Goal: Find specific page/section: Find specific page/section

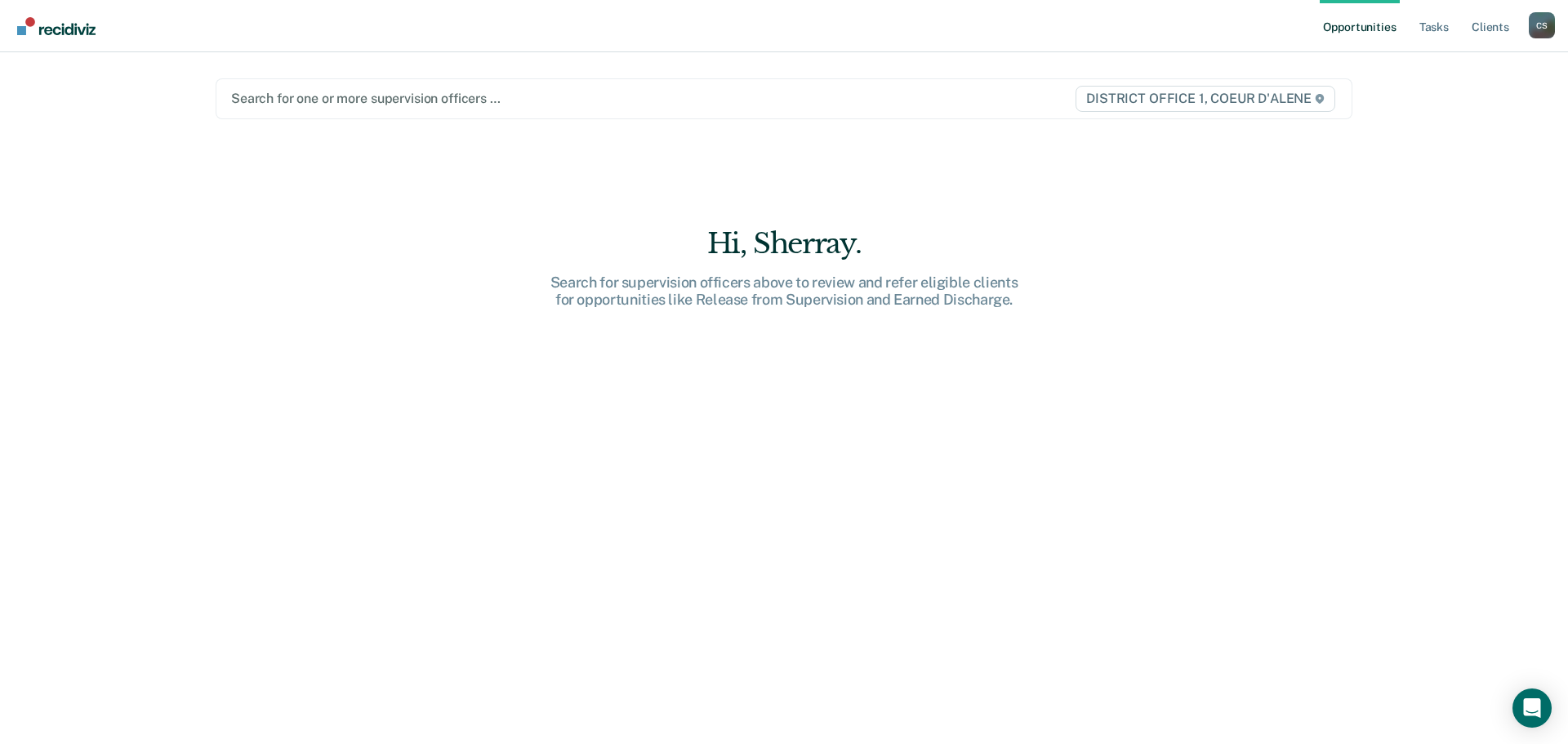
click at [355, 97] on div at bounding box center [618, 98] width 774 height 19
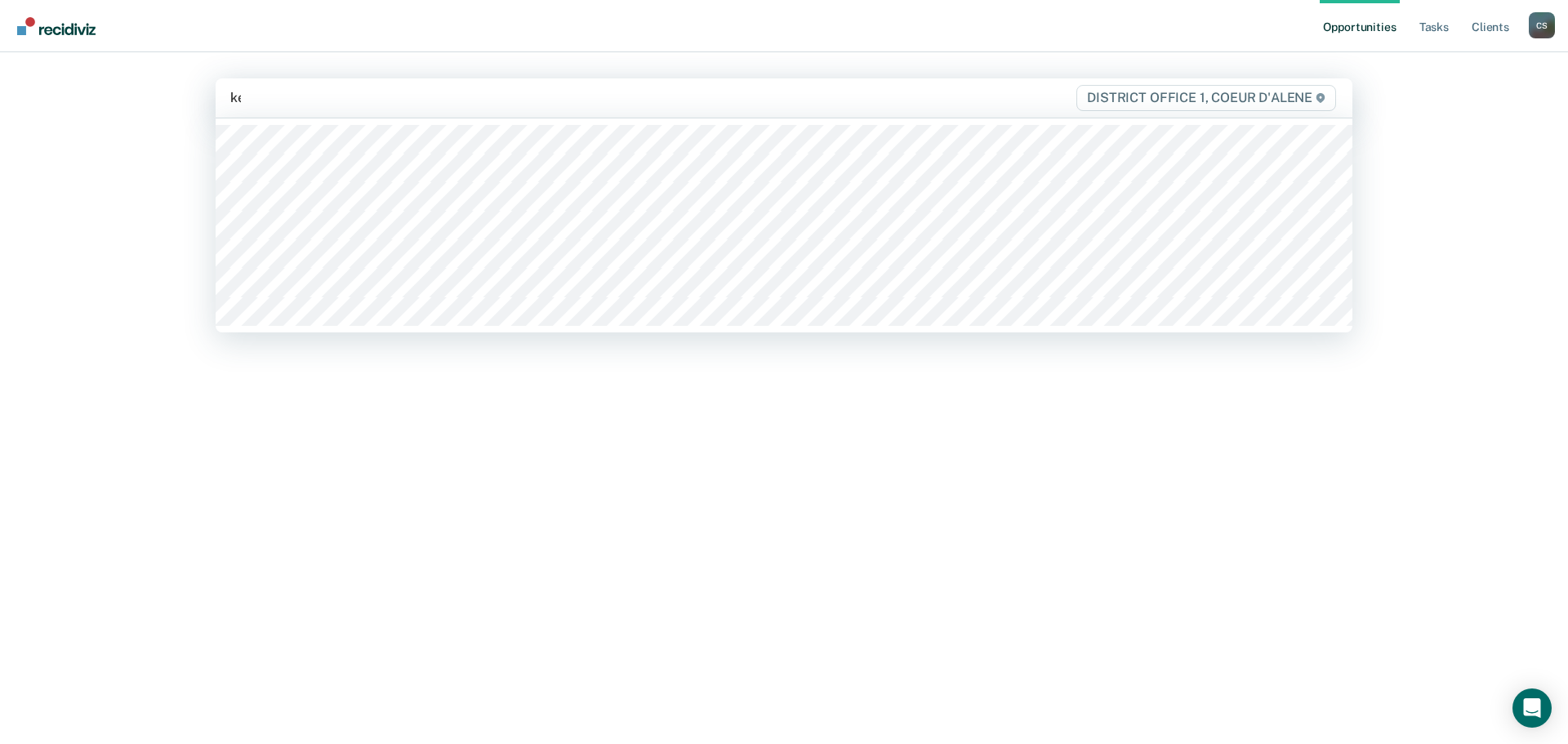
type input "kee"
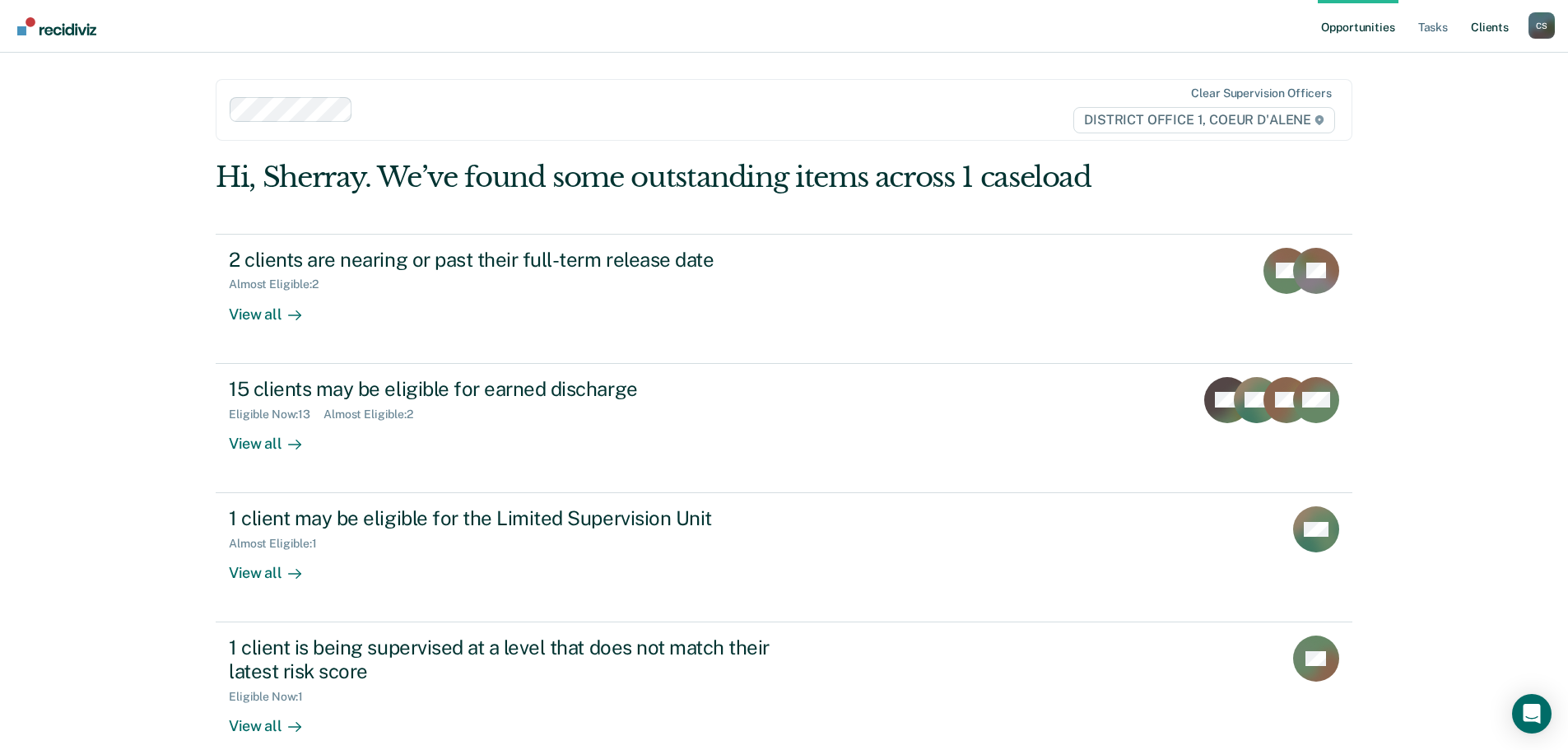
click at [1489, 33] on link "Client s" at bounding box center [1489, 26] width 45 height 53
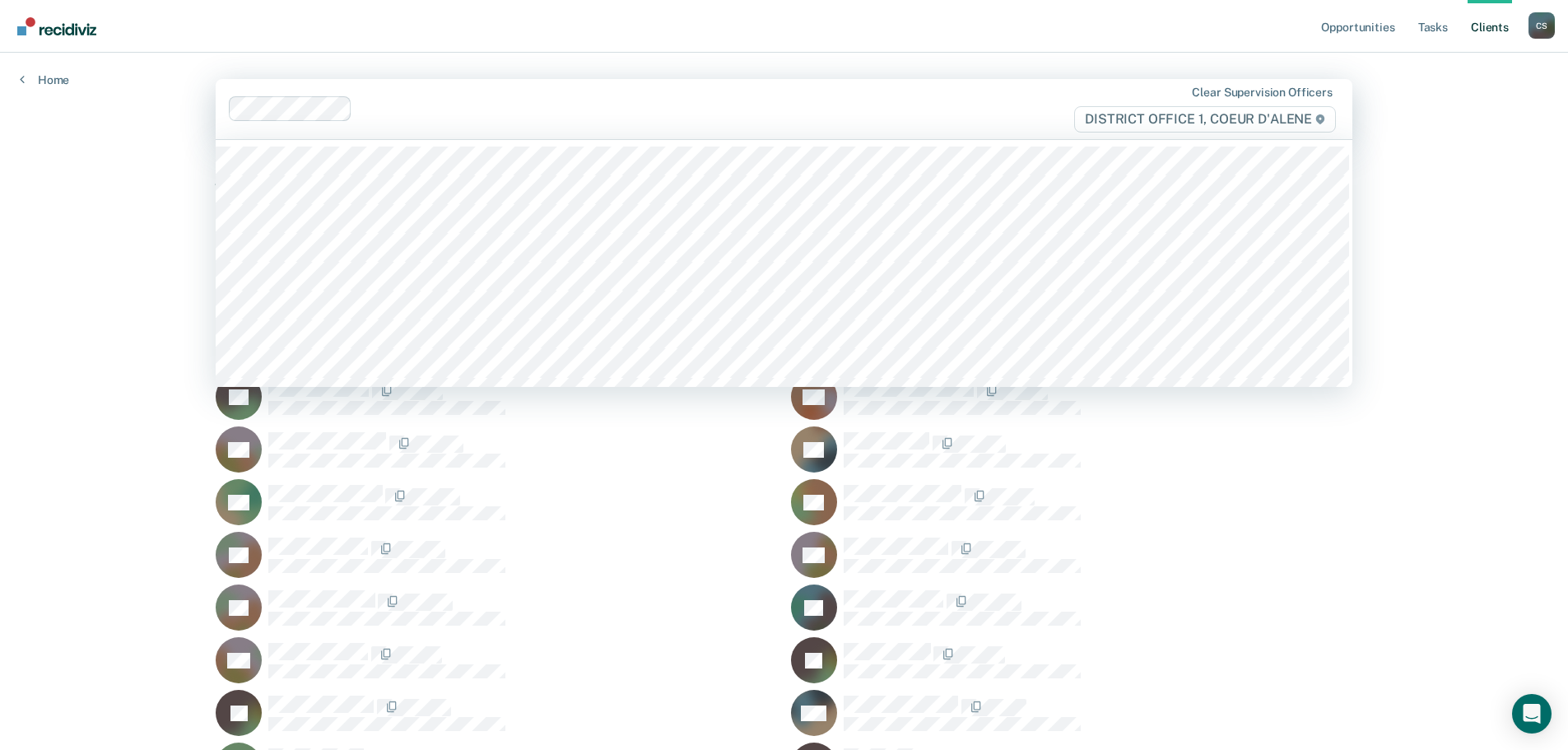
click at [897, 138] on div "Clear supervision officers DISTRICT OFFICE 1, COEUR D'ALENE" at bounding box center [784, 109] width 1137 height 60
